Goal: Transaction & Acquisition: Obtain resource

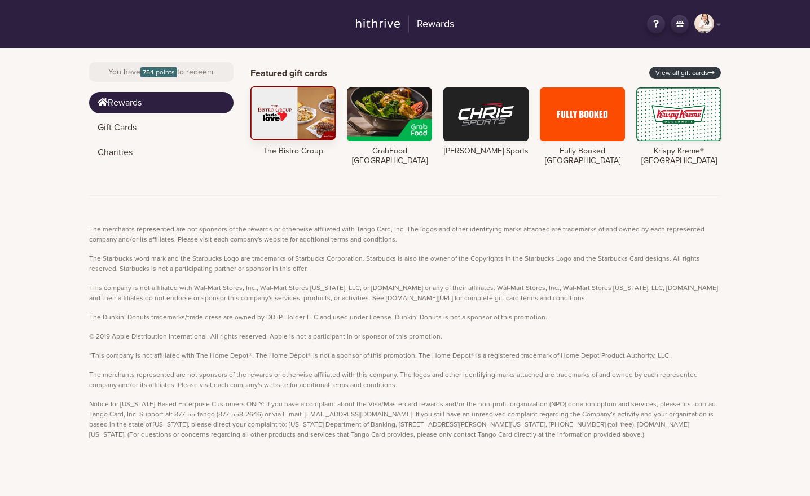
click at [317, 112] on div at bounding box center [292, 113] width 85 height 54
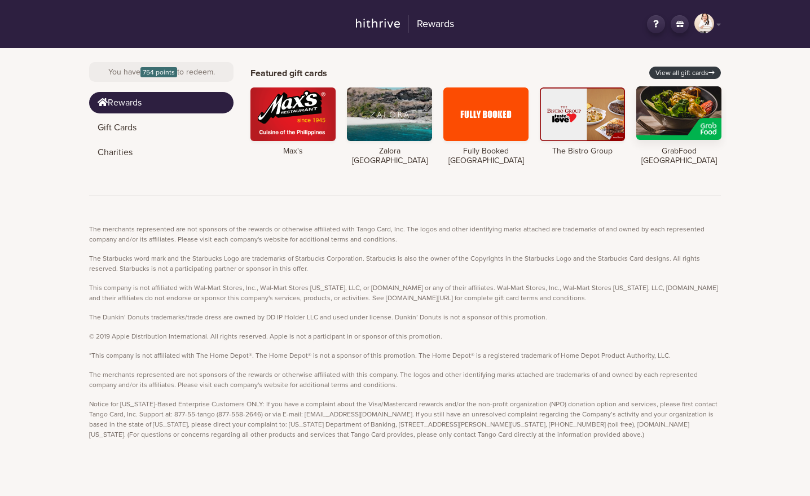
click at [681, 114] on div at bounding box center [678, 113] width 85 height 54
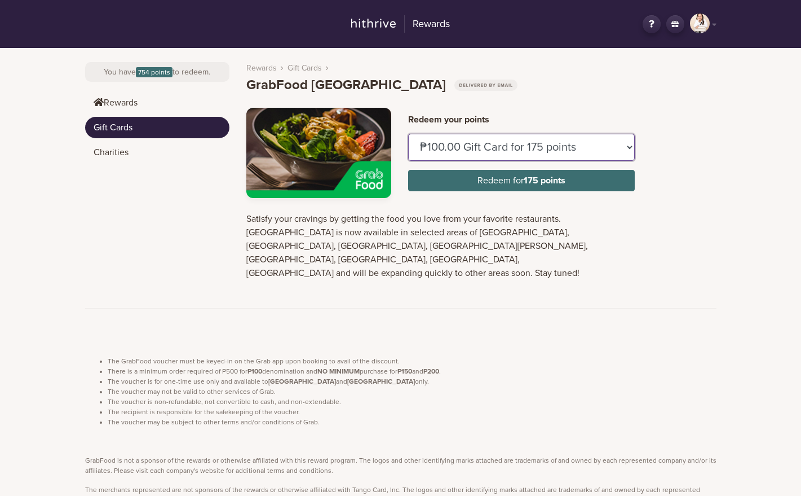
click at [545, 150] on select "₱100.00 Gift Card for 175 points ₱150.00 Gift Card for 263 points" at bounding box center [521, 147] width 227 height 27
